Goal: Navigation & Orientation: Find specific page/section

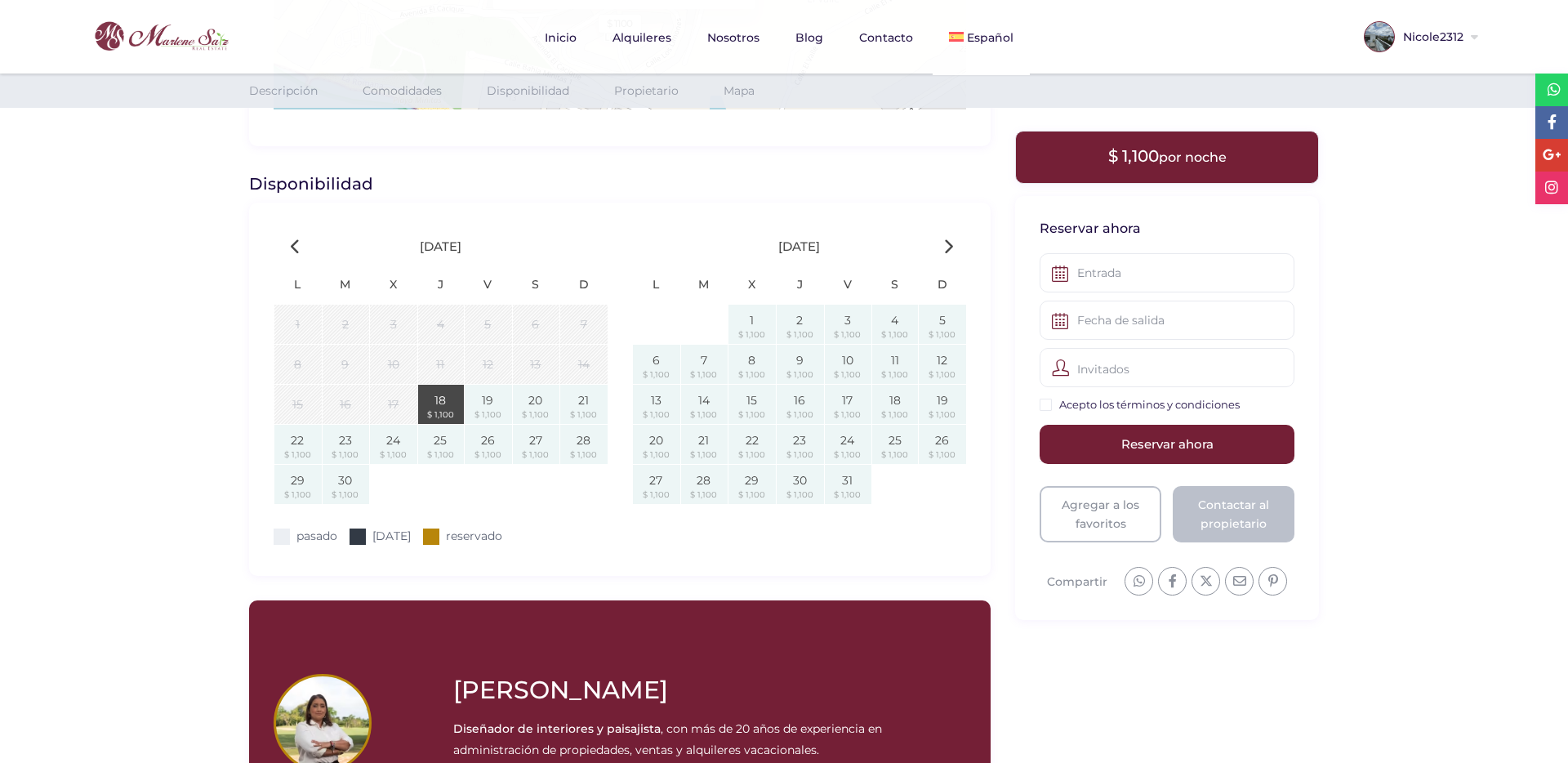
scroll to position [2025, 0]
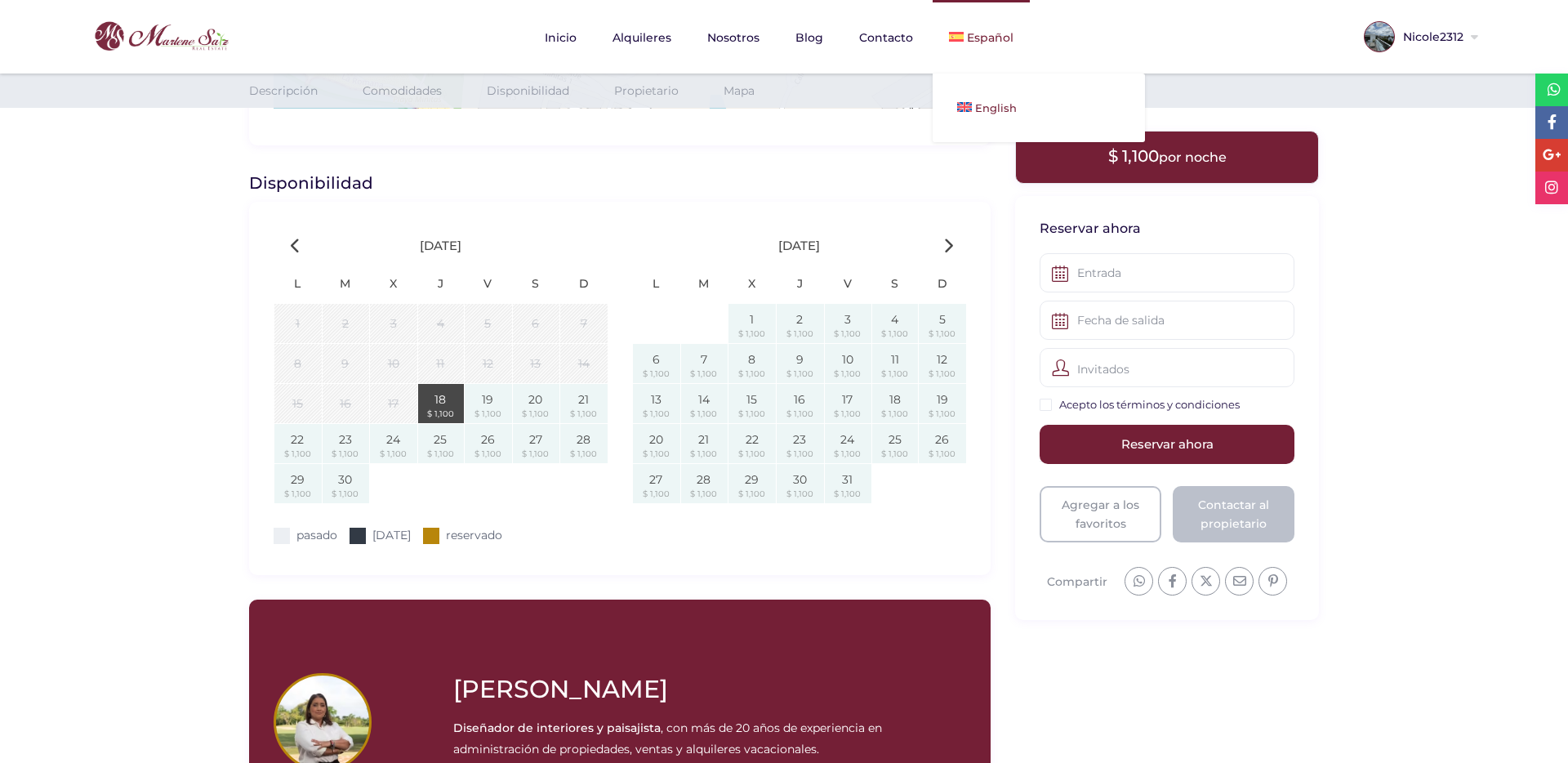
click at [975, 99] on link "English" at bounding box center [1039, 107] width 212 height 36
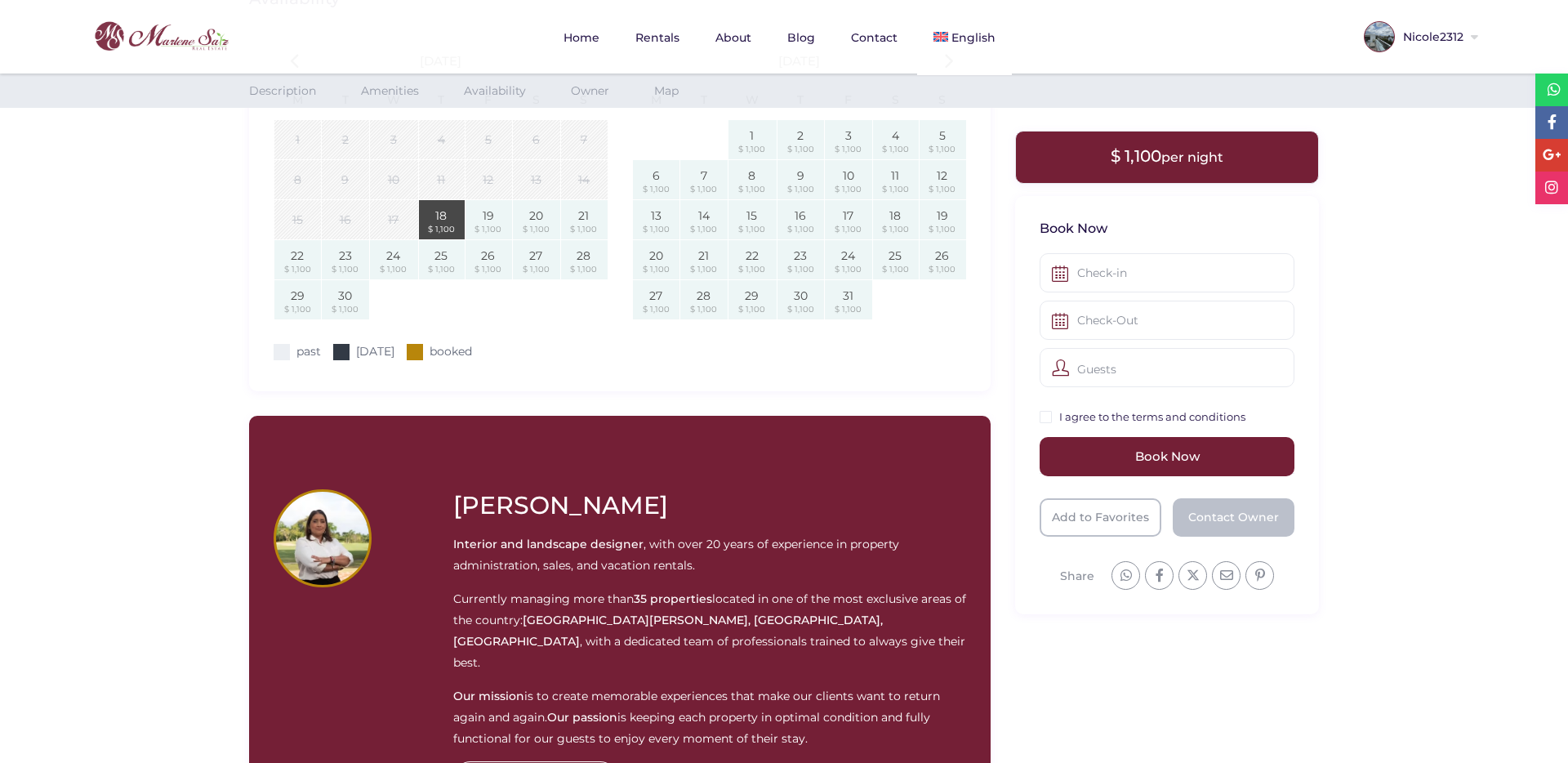
scroll to position [2333, 0]
